Goal: Information Seeking & Learning: Learn about a topic

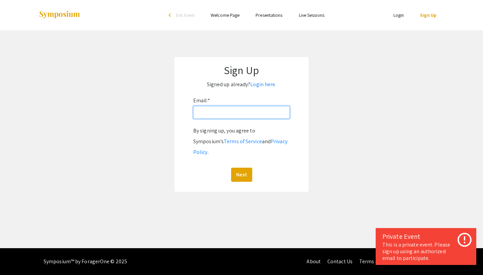
click at [218, 113] on input "Email: *" at bounding box center [241, 112] width 97 height 13
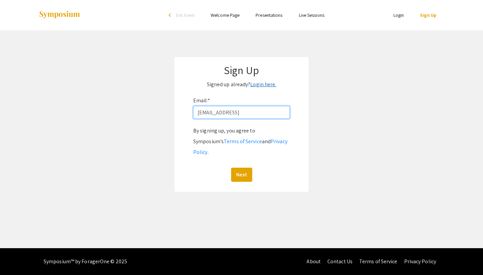
type input "[EMAIL_ADDRESS]"
click at [264, 85] on link "Login here." at bounding box center [263, 84] width 26 height 7
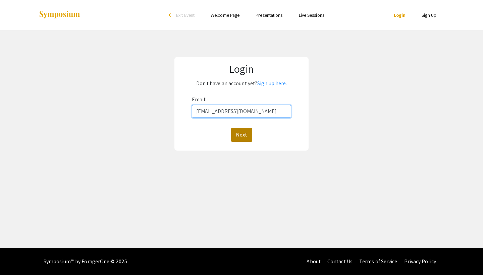
type input "[EMAIL_ADDRESS][DOMAIN_NAME]"
click at [239, 134] on button "Next" at bounding box center [241, 135] width 21 height 14
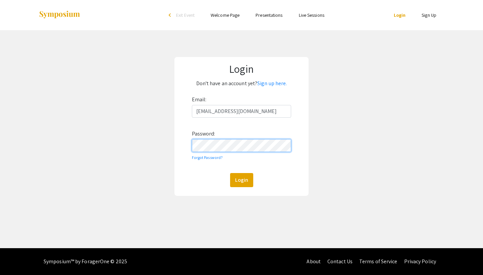
click at [241, 180] on button "Login" at bounding box center [241, 180] width 23 height 14
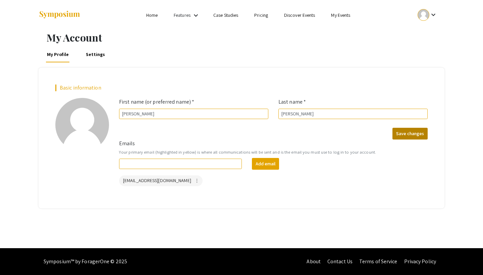
click at [422, 137] on button "Save changes" at bounding box center [410, 134] width 35 height 12
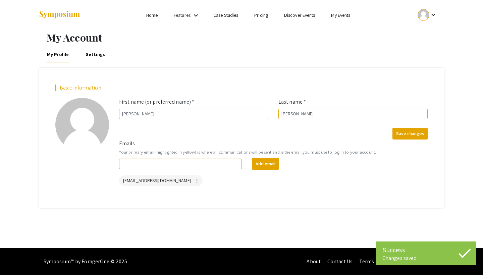
click at [159, 15] on li "Home" at bounding box center [152, 15] width 28 height 8
click at [150, 15] on link "Home" at bounding box center [151, 15] width 11 height 6
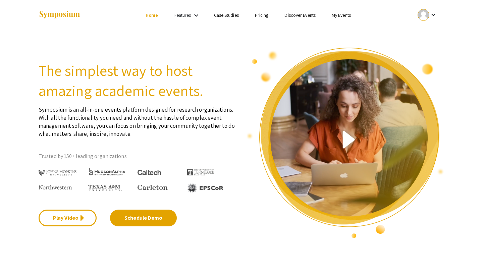
click at [293, 13] on link "Discover Events" at bounding box center [300, 15] width 31 height 6
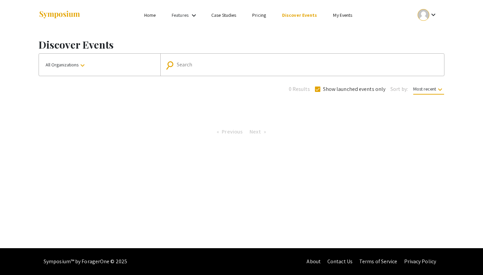
click at [341, 15] on link "My Events" at bounding box center [342, 15] width 19 height 6
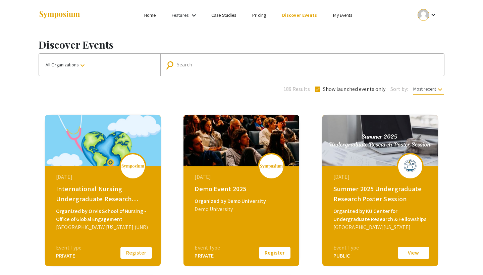
click at [347, 17] on link "My Events" at bounding box center [342, 15] width 19 height 6
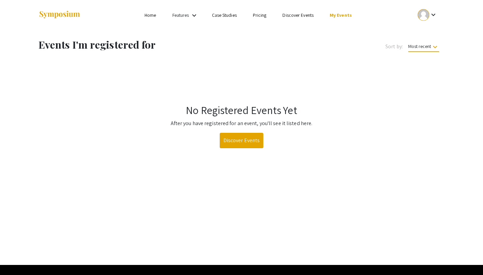
click at [256, 136] on link "Discover Events" at bounding box center [242, 140] width 44 height 15
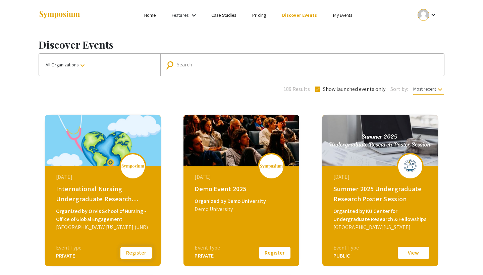
click at [133, 254] on button "Register" at bounding box center [136, 253] width 34 height 14
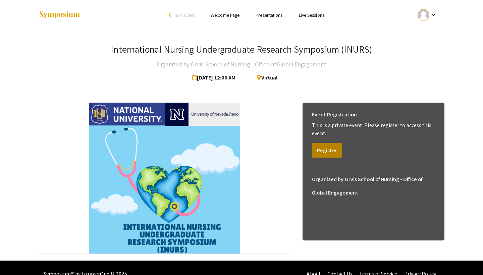
click at [323, 153] on button "Register" at bounding box center [327, 150] width 30 height 15
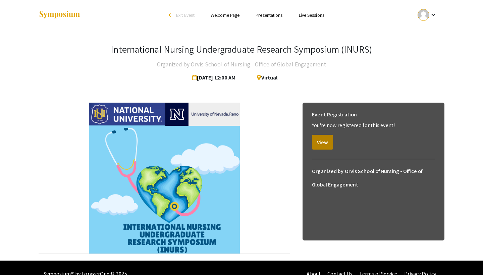
click at [326, 142] on button "View" at bounding box center [322, 142] width 21 height 15
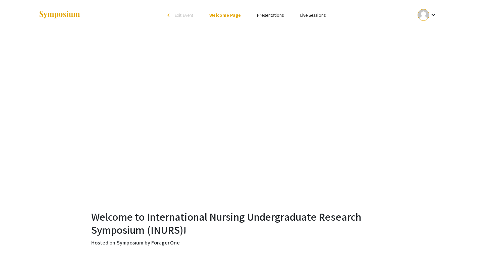
click at [274, 13] on link "Presentations" at bounding box center [270, 15] width 27 height 6
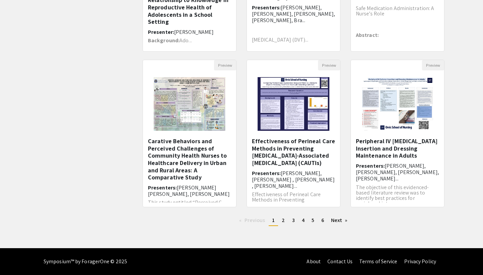
scroll to position [170, 0]
click at [283, 220] on span "2" at bounding box center [283, 220] width 3 height 7
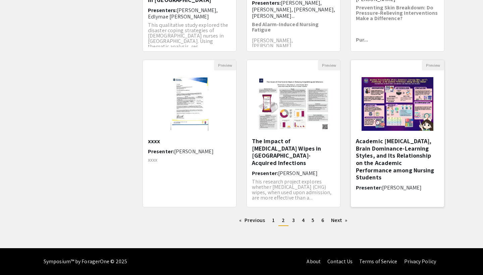
scroll to position [170, 0]
click at [291, 223] on link "page 3" at bounding box center [293, 220] width 9 height 10
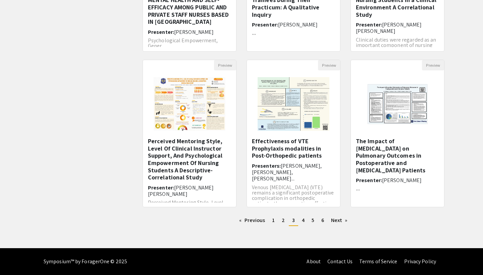
scroll to position [170, 0]
click at [273, 222] on span "1" at bounding box center [273, 220] width 3 height 7
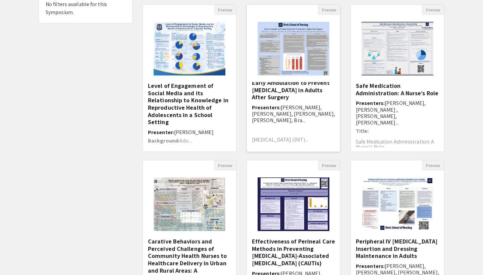
scroll to position [3, 0]
click at [299, 97] on h5 "Early Ambulation to Prevent [MEDICAL_DATA] in Adults After Surgery" at bounding box center [293, 91] width 83 height 22
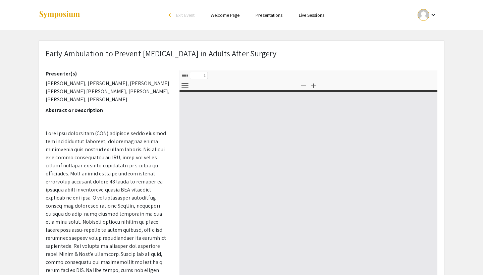
select select "custom"
type input "0"
select select "custom"
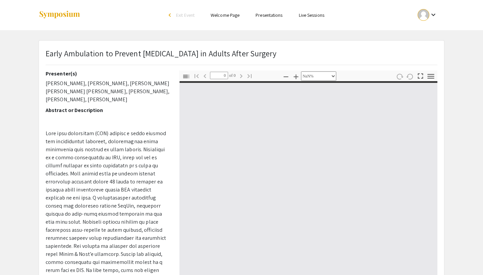
type input "1"
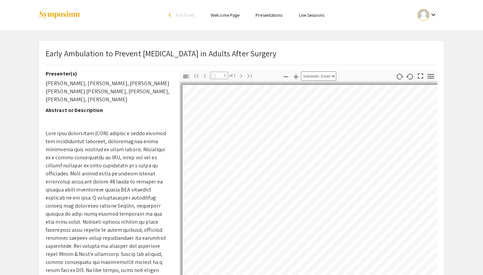
select select "auto"
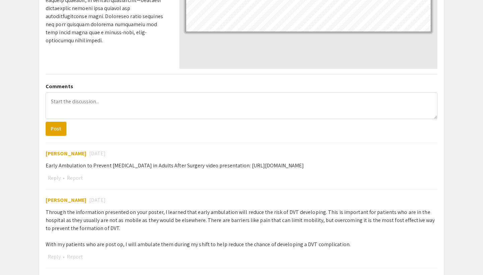
scroll to position [240, 0]
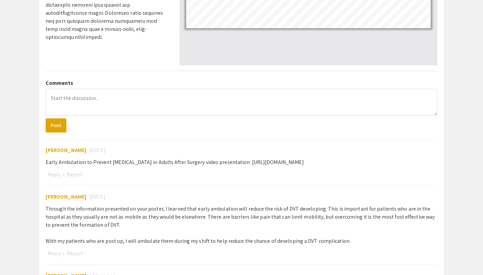
drag, startPoint x: 257, startPoint y: 162, endPoint x: 380, endPoint y: 162, distance: 123.5
click at [380, 162] on div "Early Ambulation to Prevent [MEDICAL_DATA] in Adults After Surgery video presen…" at bounding box center [242, 162] width 392 height 8
copy div "[URL][DOMAIN_NAME]"
click at [365, 140] on div "[PERSON_NAME] [DATE] Early Ambulation to Prevent [MEDICAL_DATA] in Adults After…" at bounding box center [242, 159] width 392 height 40
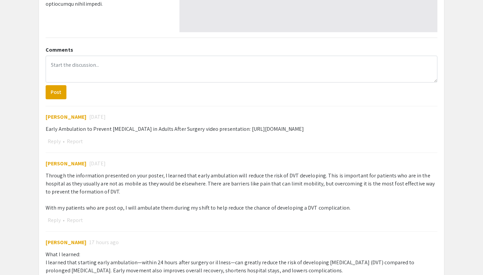
scroll to position [293, 0]
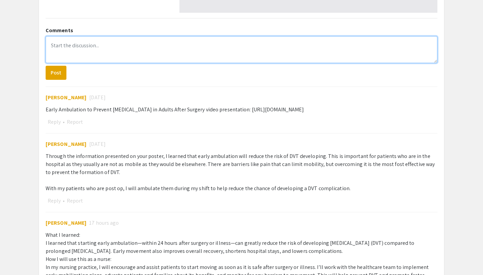
click at [133, 46] on textarea at bounding box center [242, 49] width 392 height 27
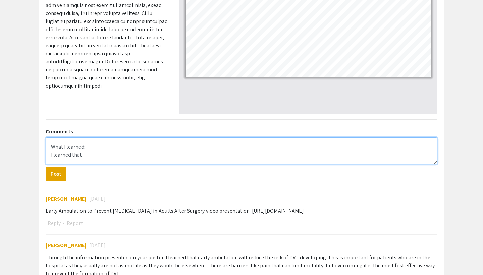
scroll to position [99, 0]
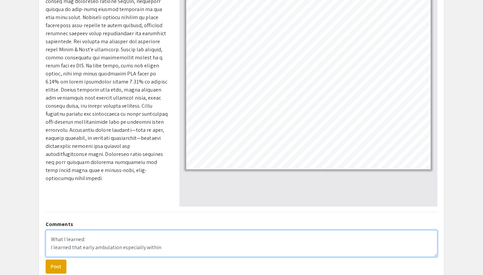
click at [125, 248] on textarea "What I learned: I learned that early ambulation especially within" at bounding box center [242, 243] width 392 height 27
click at [133, 245] on textarea "What I learned: I learned that early ambulation especially within" at bounding box center [242, 243] width 392 height 27
click at [157, 249] on textarea "What I learned: I learned that early ambulation especially within" at bounding box center [242, 243] width 392 height 27
click at [266, 248] on textarea "What I learned: I learned that early ambulation, especially within the first 24…" at bounding box center [242, 243] width 392 height 27
click at [262, 248] on textarea "What I learned: I learned that early ambulation, especially within the first 24…" at bounding box center [242, 243] width 392 height 27
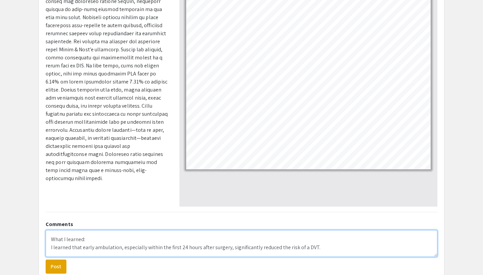
click at [262, 248] on textarea "What I learned: I learned that early ambulation, especially within the first 24…" at bounding box center [242, 243] width 392 height 27
click at [271, 247] on textarea "What I learned: I learned that early ambulation, especially within the first 24…" at bounding box center [242, 243] width 392 height 27
click at [280, 248] on textarea "What I learned: I learned that early ambulation, especially within the first 24…" at bounding box center [242, 243] width 392 height 27
click at [263, 246] on textarea "What I learned: I learned that early ambulation, especially within the first 24…" at bounding box center [242, 243] width 392 height 27
click at [253, 247] on textarea "What I learned: I learned that early ambulation, especially within the first 24…" at bounding box center [242, 243] width 392 height 27
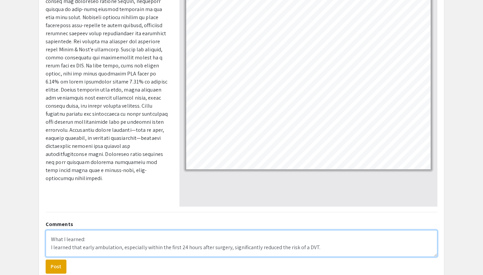
click at [274, 249] on textarea "What I learned: I learned that early ambulation, especially within the first 24…" at bounding box center [242, 243] width 392 height 27
click at [333, 245] on textarea "What I learned: I learned that early ambulation, especially within the first 24…" at bounding box center [242, 243] width 392 height 27
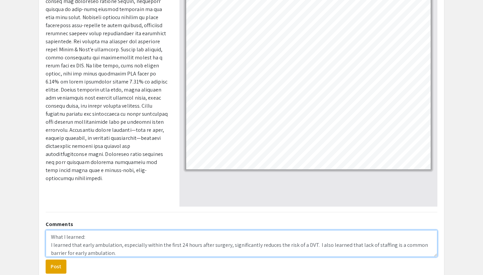
click at [361, 244] on textarea "What I learned: I learned that early ambulation, especially within the first 24…" at bounding box center [242, 243] width 392 height 27
click at [352, 250] on textarea "What I learned: I learned that early ambulation, especially within the first 24…" at bounding box center [242, 243] width 392 height 27
click at [367, 249] on textarea "What I learned: I learned that early ambulation, especially within the first 24…" at bounding box center [242, 243] width 392 height 27
click at [356, 240] on textarea "What I learned: I learned that early ambulation, especially within the first 24…" at bounding box center [242, 243] width 392 height 27
click at [114, 255] on textarea "What I learned: I learned that early ambulation, especially within the first 24…" at bounding box center [242, 243] width 392 height 27
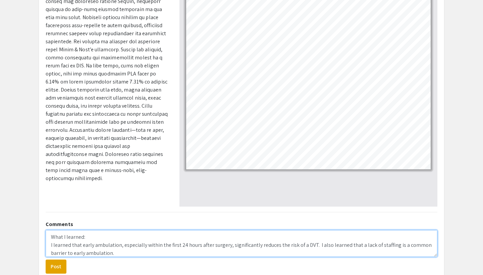
click at [72, 252] on textarea "What I learned: I learned that early ambulation, especially within the first 24…" at bounding box center [242, 243] width 392 height 27
click at [109, 253] on textarea "What I learned: I learned that early ambulation, especially within the first 24…" at bounding box center [242, 243] width 392 height 27
click at [112, 253] on textarea "What I learned: I learned that early ambulation, especially within the first 24…" at bounding box center [242, 243] width 392 height 27
click at [156, 252] on textarea "What I learned: I learned that early ambulation, especially within the first 24…" at bounding box center [242, 243] width 392 height 27
click at [160, 254] on textarea "What I learned: I learned that early ambulation, especially within the first 24…" at bounding box center [242, 243] width 392 height 27
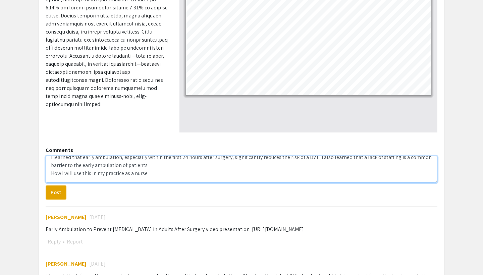
scroll to position [173, 0]
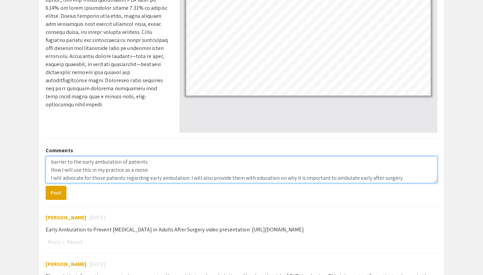
click at [388, 178] on textarea "What I learned: I learned that early ambulation, especially within the first 24…" at bounding box center [242, 169] width 392 height 27
click at [401, 183] on textarea "What I learned: I learned that early ambulation, especially within the first 24…" at bounding box center [242, 169] width 392 height 27
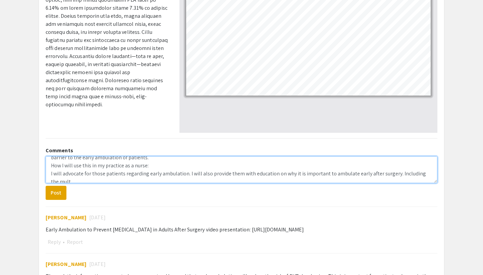
scroll to position [27, 0]
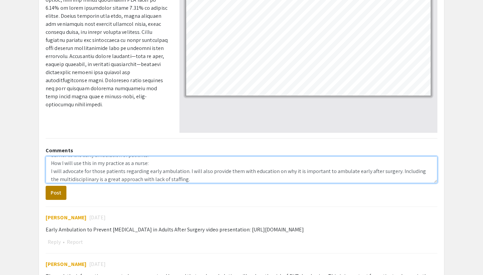
type textarea "What I learned: I learned that early ambulation, especially within the first 24…"
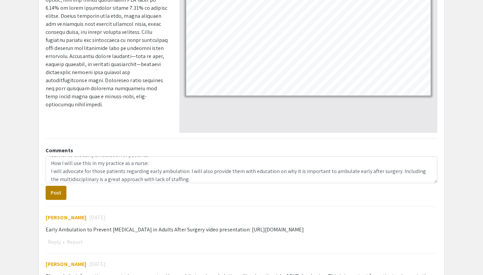
click at [53, 196] on button "Post" at bounding box center [56, 193] width 21 height 14
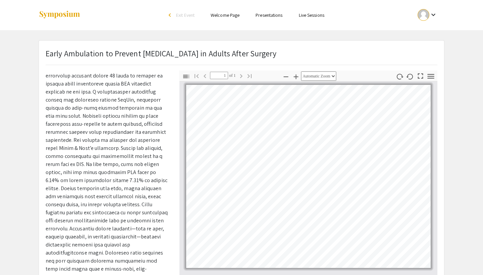
scroll to position [0, 0]
click at [280, 13] on link "Presentations" at bounding box center [269, 15] width 27 height 6
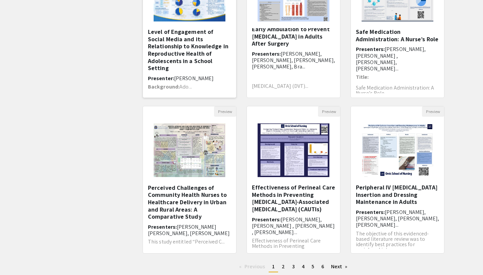
scroll to position [131, 0]
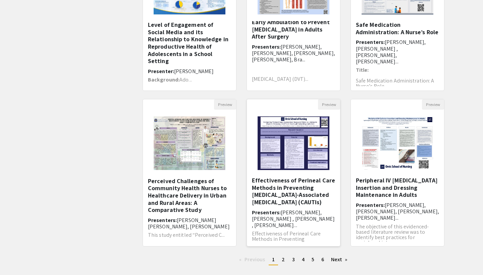
click at [298, 198] on h5 "Effectiveness of Perineal Care Methods in Preventing [MEDICAL_DATA]-Associated …" at bounding box center [293, 191] width 83 height 29
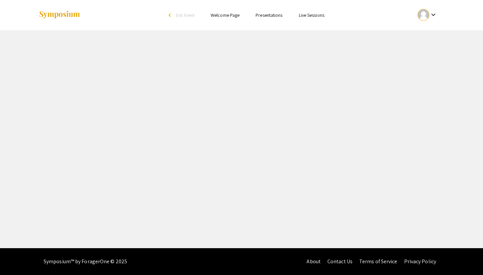
select select "custom"
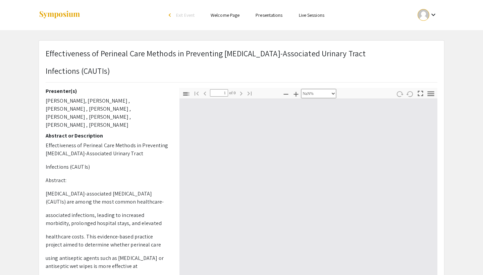
type input "0"
select select "custom"
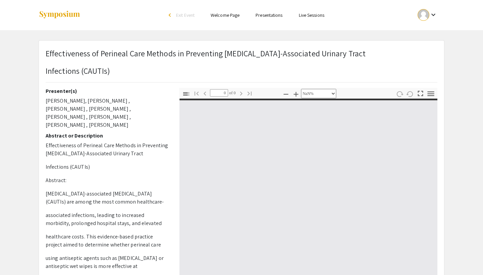
type input "1"
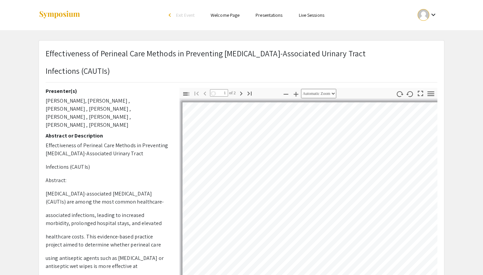
select select "auto"
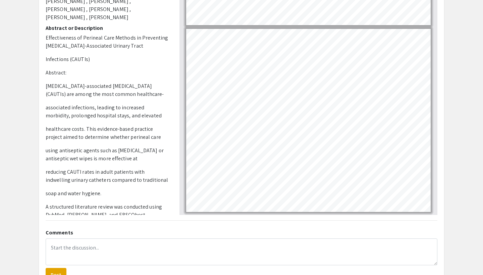
scroll to position [88, 0]
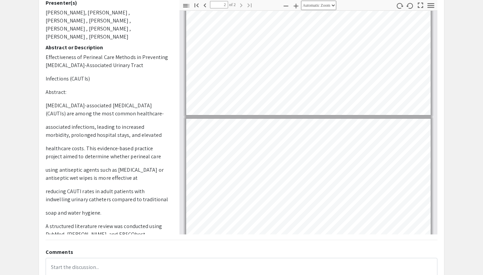
type input "1"
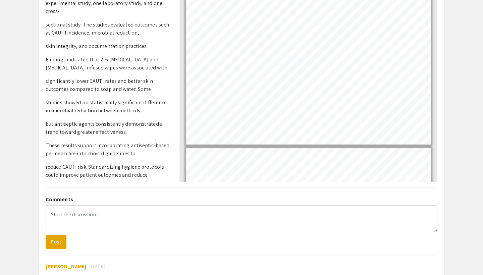
scroll to position [135, 0]
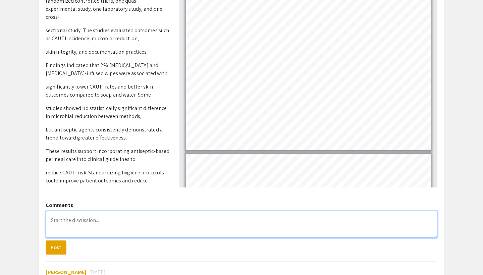
click at [79, 229] on textarea at bounding box center [242, 224] width 392 height 27
type textarea "I"
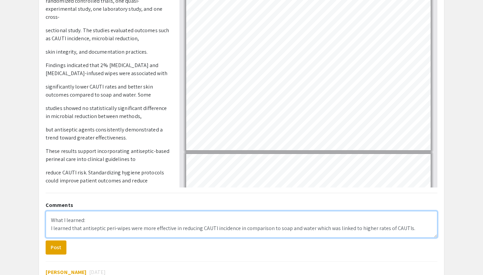
click at [319, 223] on textarea "What I learned: I learned that antiseptic peri-wipes were more effective in red…" at bounding box center [242, 224] width 392 height 27
click at [314, 229] on textarea "What I learned: I learned that antiseptic peri-wipes were more effective in red…" at bounding box center [242, 224] width 392 height 27
click at [416, 230] on textarea "What I learned: I learned that antiseptic peri-wipes were more effective in red…" at bounding box center [242, 224] width 392 height 27
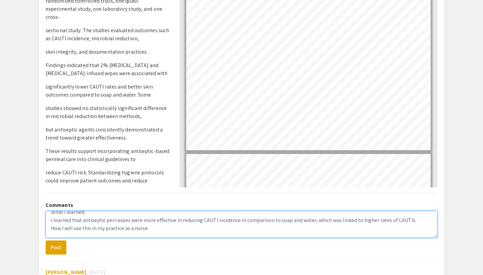
scroll to position [10, 0]
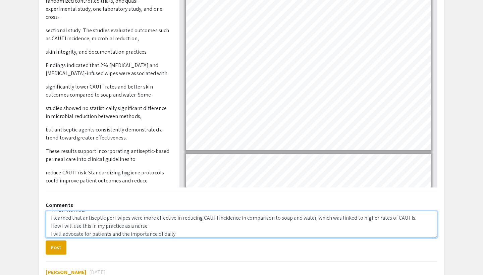
type textarea "What I learned: I learned that antiseptic peri-wipes were more effective in red…"
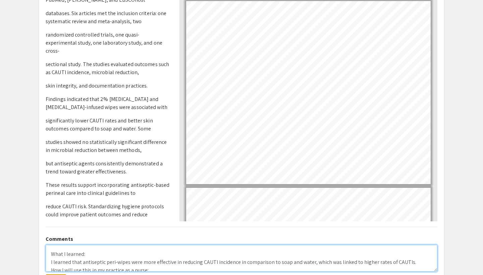
scroll to position [101, 0]
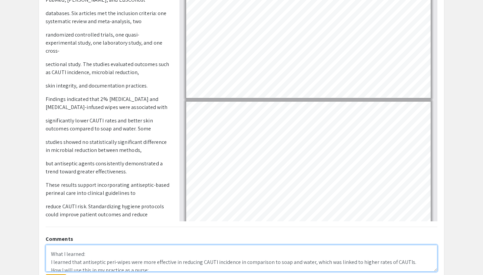
type input "1"
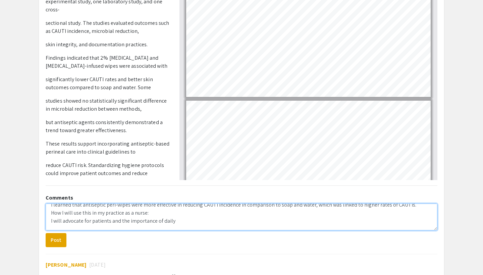
scroll to position [16, 0]
click at [224, 220] on textarea "What I learned: I learned that antiseptic peri-wipes were more effective in red…" at bounding box center [242, 217] width 392 height 27
click at [245, 224] on textarea "What I learned: I learned that antiseptic peri-wipes were more effective in red…" at bounding box center [242, 217] width 392 height 27
click at [225, 220] on textarea "What I learned: I learned that antiseptic peri-wipes were more effective in red…" at bounding box center [242, 217] width 392 height 27
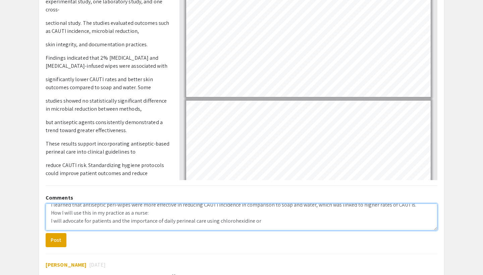
click at [271, 217] on textarea "What I learned: I learned that antiseptic peri-wipes were more effective in red…" at bounding box center [242, 217] width 392 height 27
click at [252, 219] on textarea "What I learned: I learned that antiseptic peri-wipes were more effective in red…" at bounding box center [242, 217] width 392 height 27
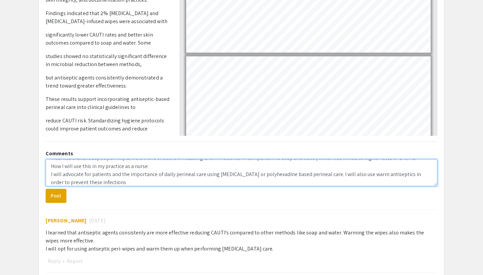
scroll to position [187, 0]
click at [287, 177] on textarea "What I learned: I learned that antiseptic peri-wipes were more effective in red…" at bounding box center [242, 173] width 392 height 27
click at [267, 176] on textarea "What I learned: I learned that antiseptic peri-wipes were more effective in red…" at bounding box center [242, 173] width 392 height 27
click at [289, 175] on textarea "What I learned: I learned that antiseptic peri-wipes were more effective in red…" at bounding box center [242, 173] width 392 height 27
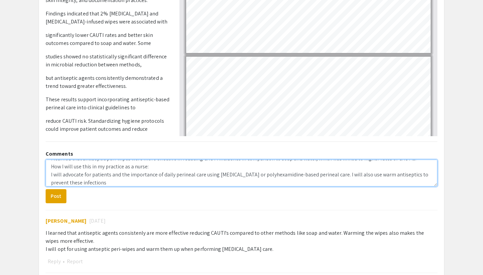
click at [324, 175] on textarea "What I learned: I learned that antiseptic peri-wipes were more effective in red…" at bounding box center [242, 173] width 392 height 27
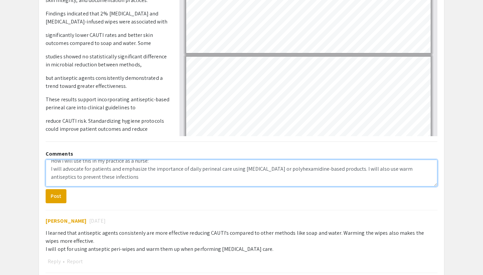
scroll to position [24, 0]
click at [106, 177] on textarea "What I learned: I learned that antiseptic peri-wipes were more effective in red…" at bounding box center [242, 173] width 392 height 27
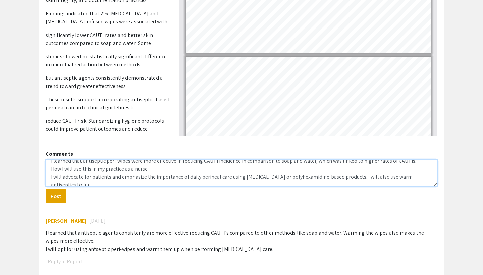
scroll to position [18, 0]
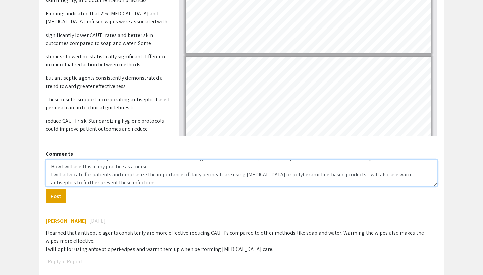
type textarea "What I learned: I learned that antiseptic peri-wipes were more effective in red…"
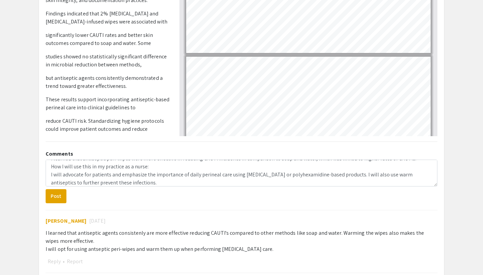
click at [103, 196] on form "What I learned: I learned that antiseptic peri-wipes were more effective in red…" at bounding box center [242, 182] width 392 height 44
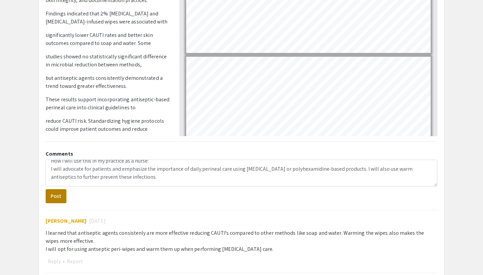
scroll to position [24, 0]
click at [64, 197] on button "Post" at bounding box center [56, 196] width 21 height 14
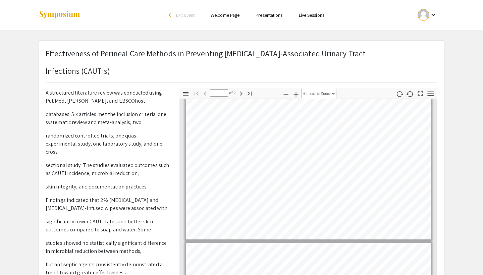
scroll to position [0, 0]
click at [265, 12] on link "Presentations" at bounding box center [269, 15] width 27 height 6
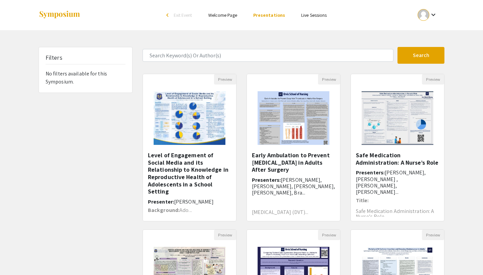
click at [369, 163] on h5 "Safe Medication Administration: A Nurse’s Role" at bounding box center [397, 159] width 83 height 14
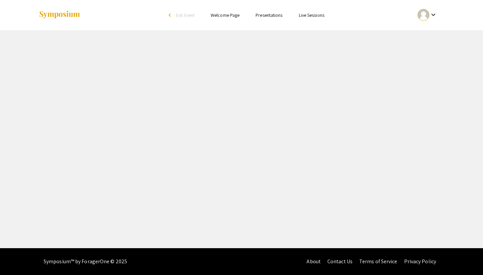
select select "custom"
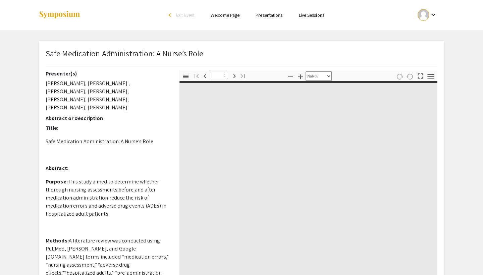
type input "0"
select select "auto"
type input "1"
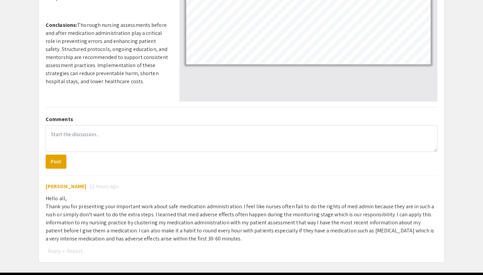
scroll to position [178, 0]
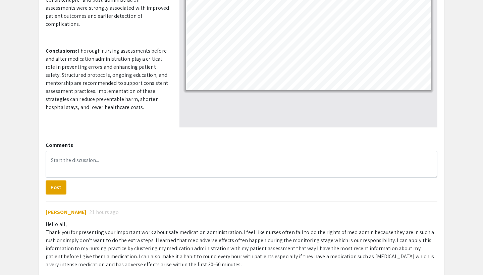
click at [92, 131] on link "[URL][DOMAIN_NAME]" at bounding box center [86, 134] width 52 height 7
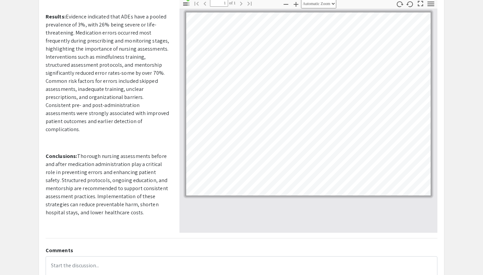
scroll to position [66, 0]
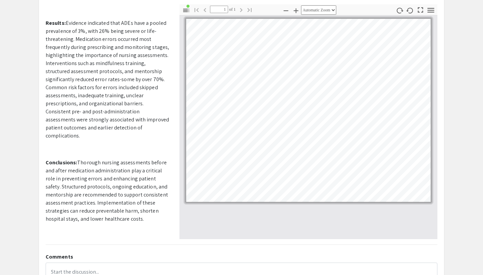
click at [419, 10] on icon "button" at bounding box center [420, 9] width 9 height 9
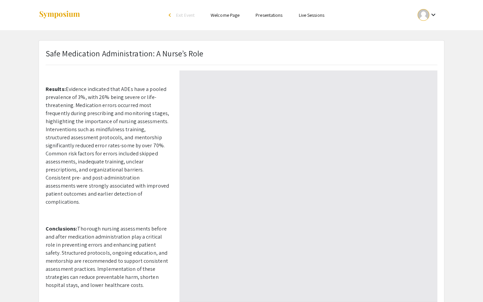
scroll to position [302, 0]
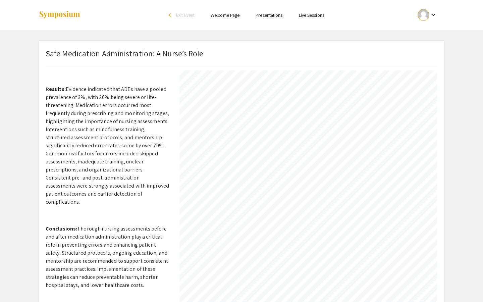
select select "auto"
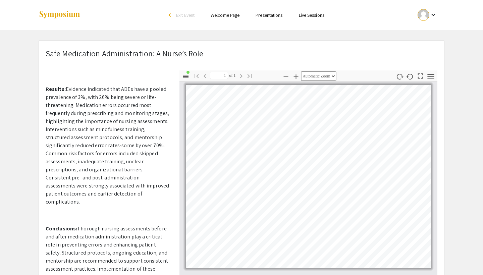
scroll to position [0, 0]
